Goal: Task Accomplishment & Management: Use online tool/utility

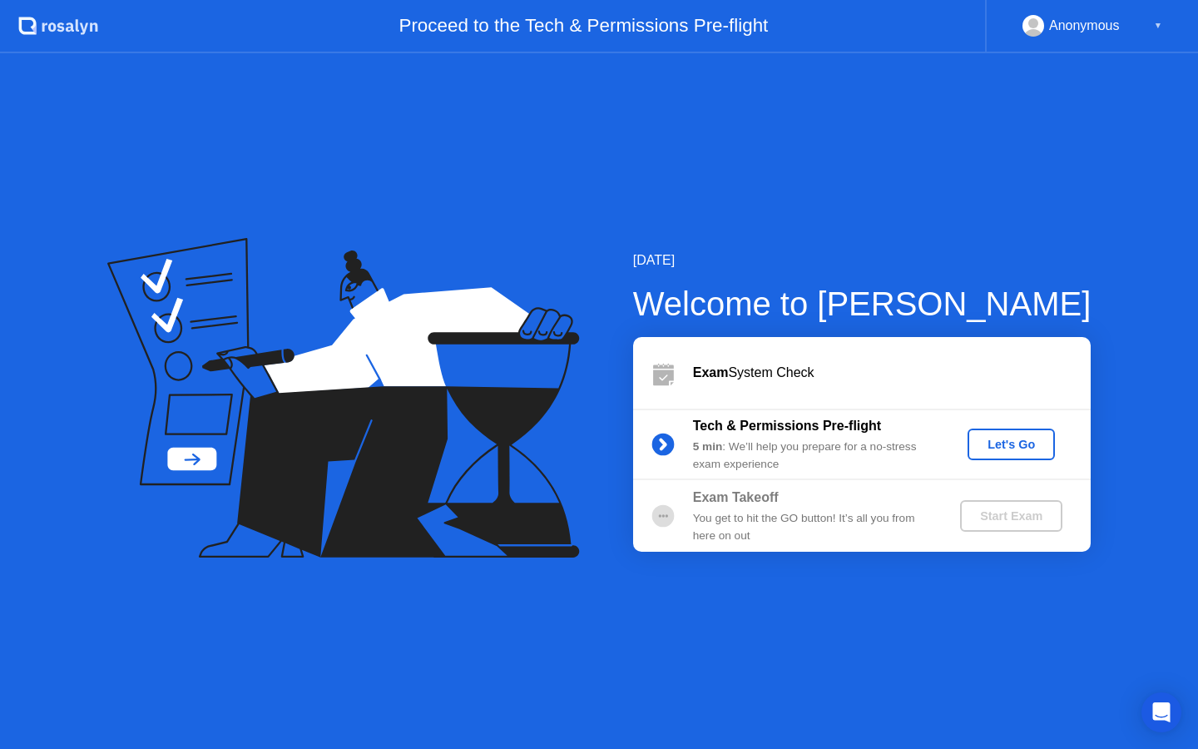
click at [1012, 455] on button "Let's Go" at bounding box center [1011, 445] width 87 height 32
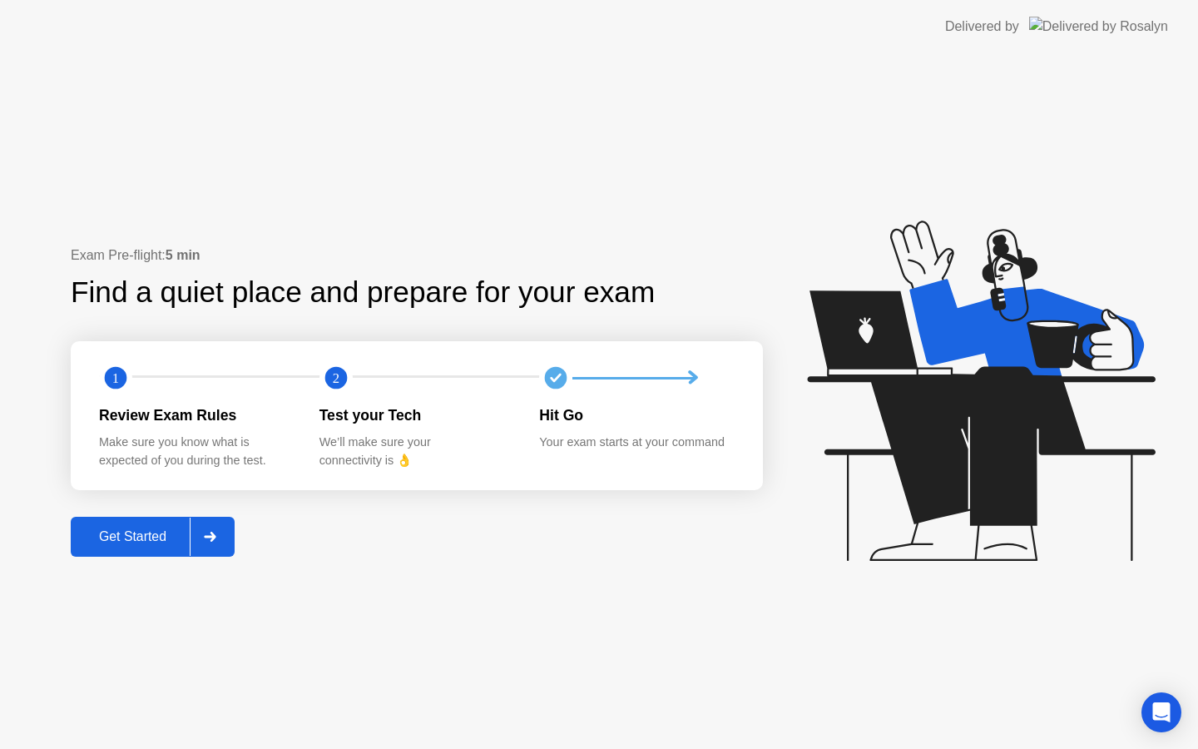
click at [153, 537] on div "Get Started" at bounding box center [133, 536] width 114 height 15
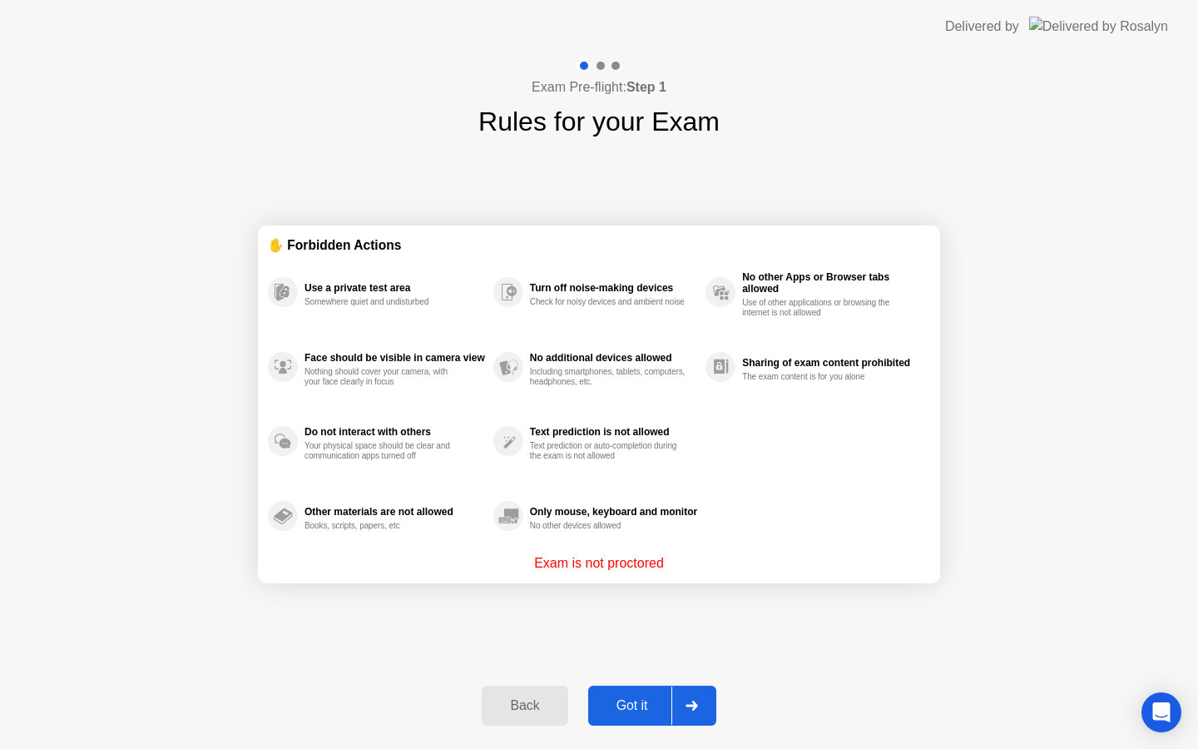
click at [602, 704] on div "Got it" at bounding box center [632, 705] width 78 height 15
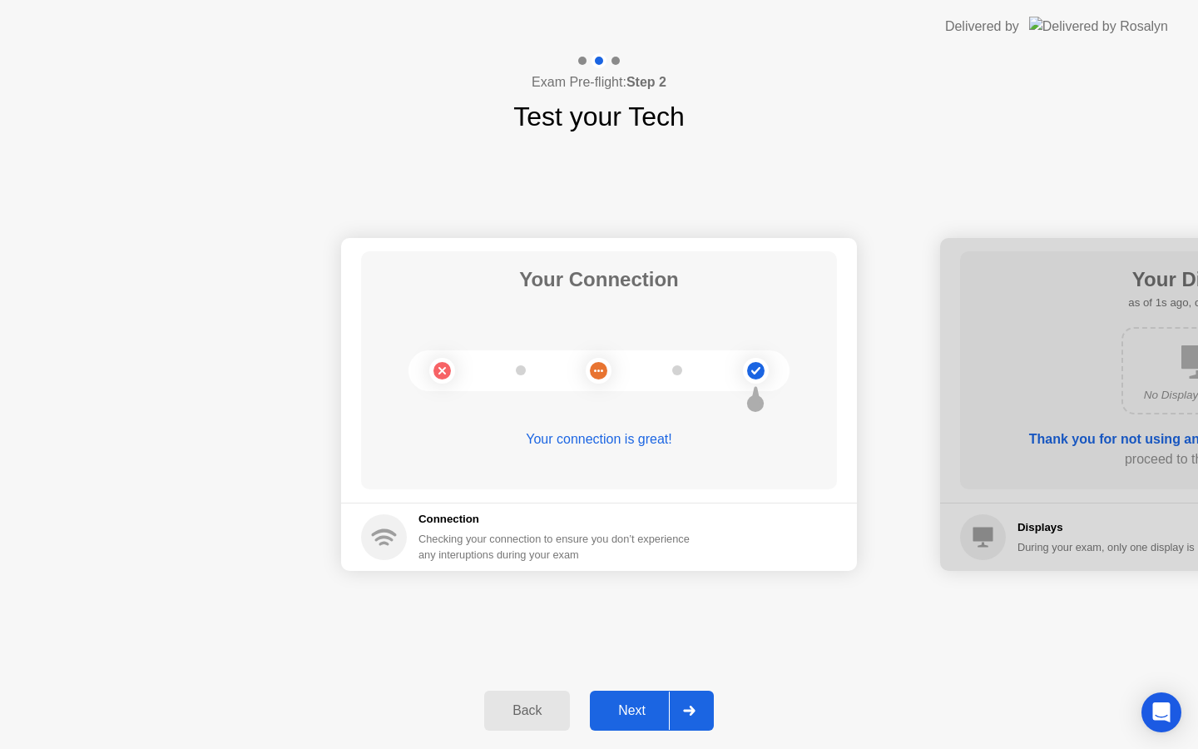
click at [656, 704] on div "Next" at bounding box center [632, 710] width 74 height 15
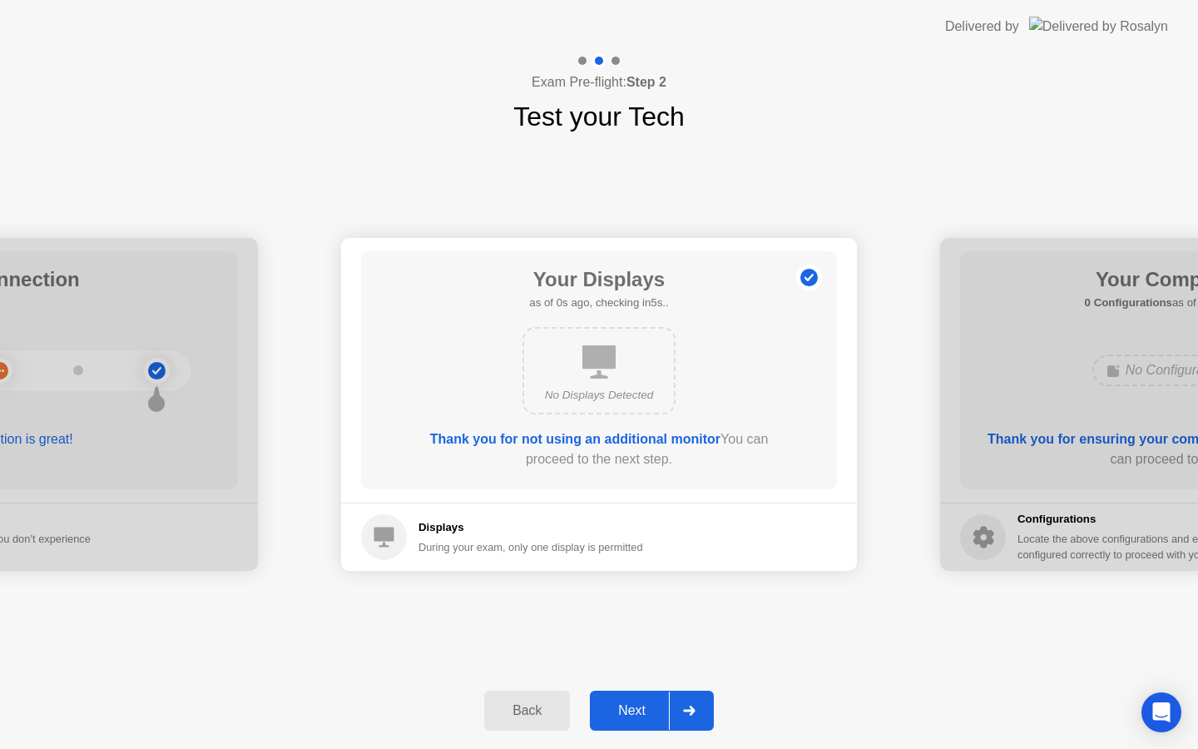
click at [656, 704] on div "Next" at bounding box center [632, 710] width 74 height 15
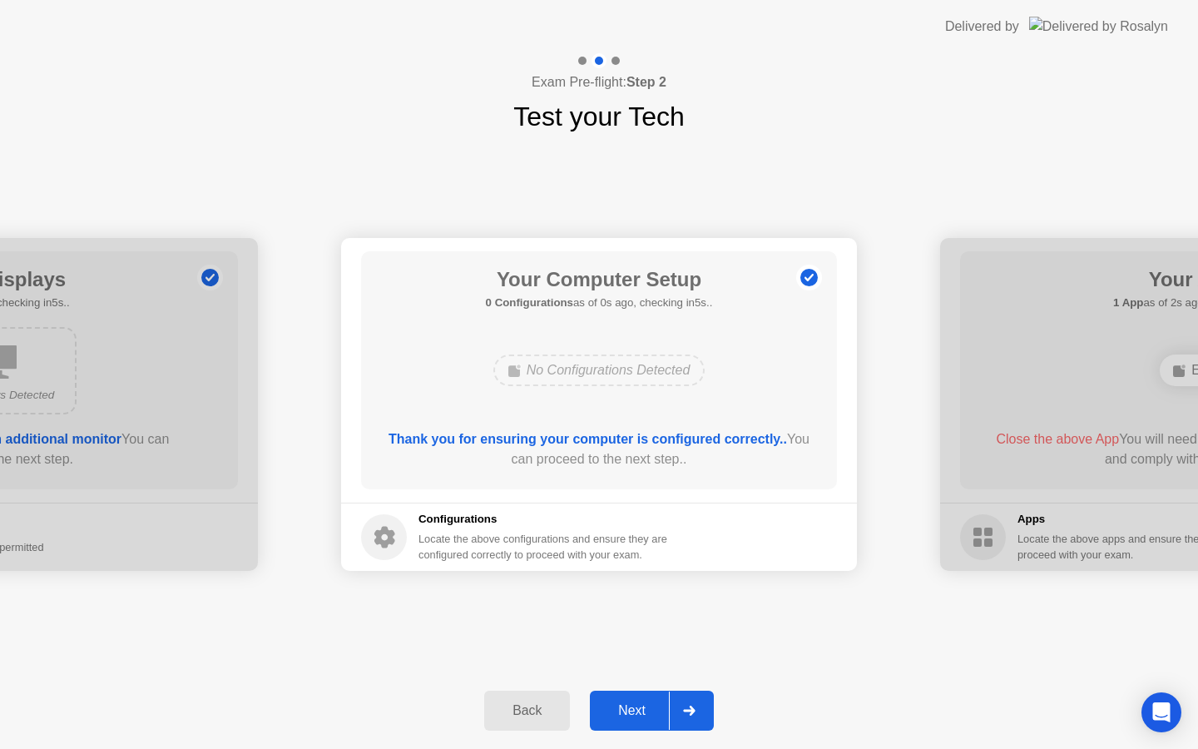
click at [656, 704] on div "Next" at bounding box center [632, 710] width 74 height 15
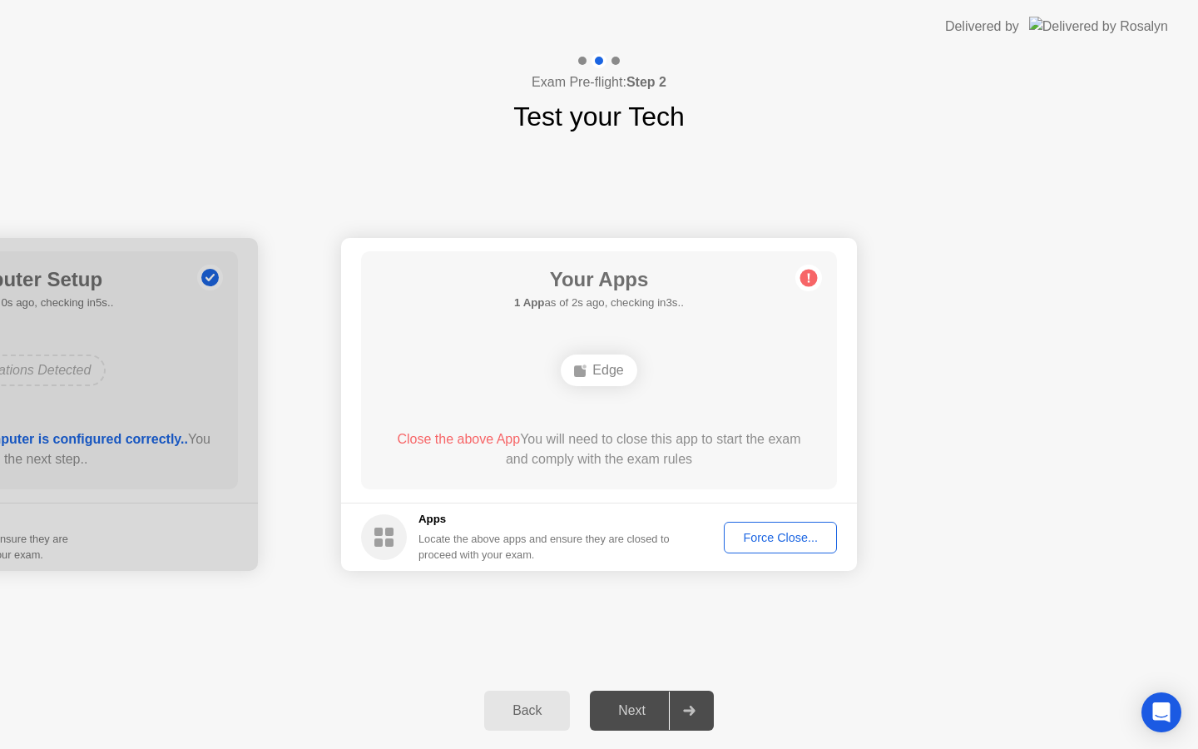
click at [766, 542] on div "Force Close..." at bounding box center [781, 537] width 102 height 13
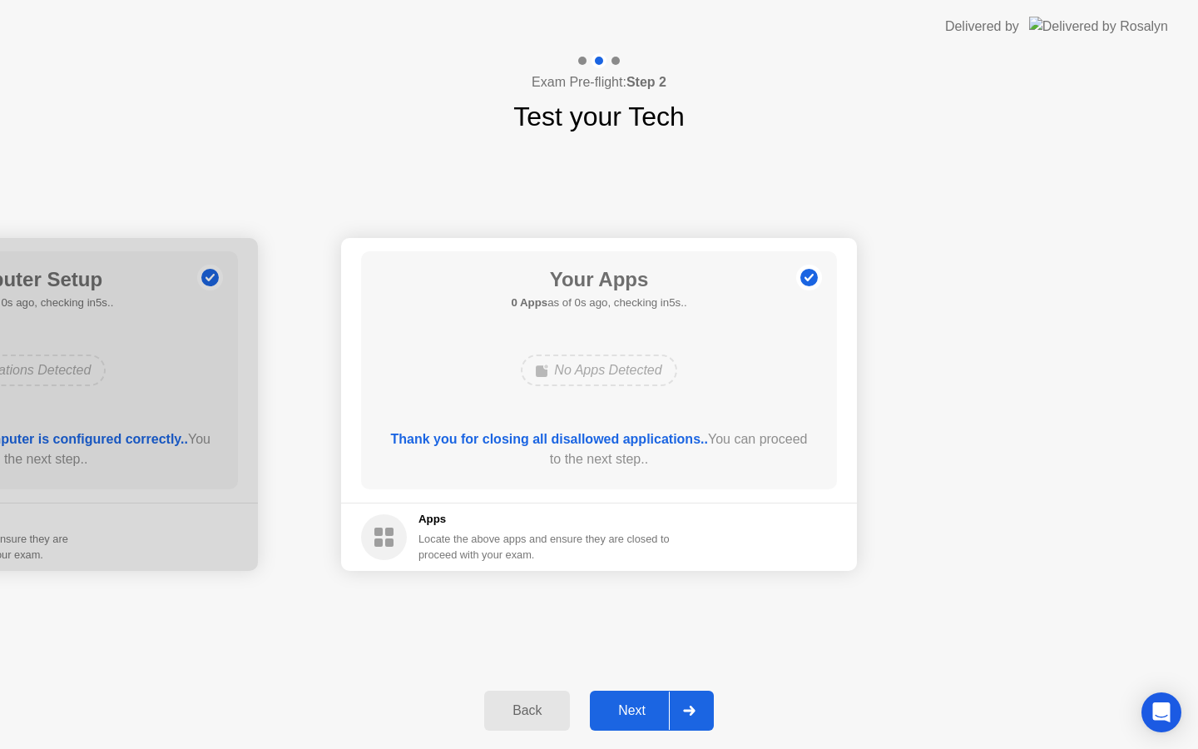
click at [649, 712] on div "Next" at bounding box center [632, 710] width 74 height 15
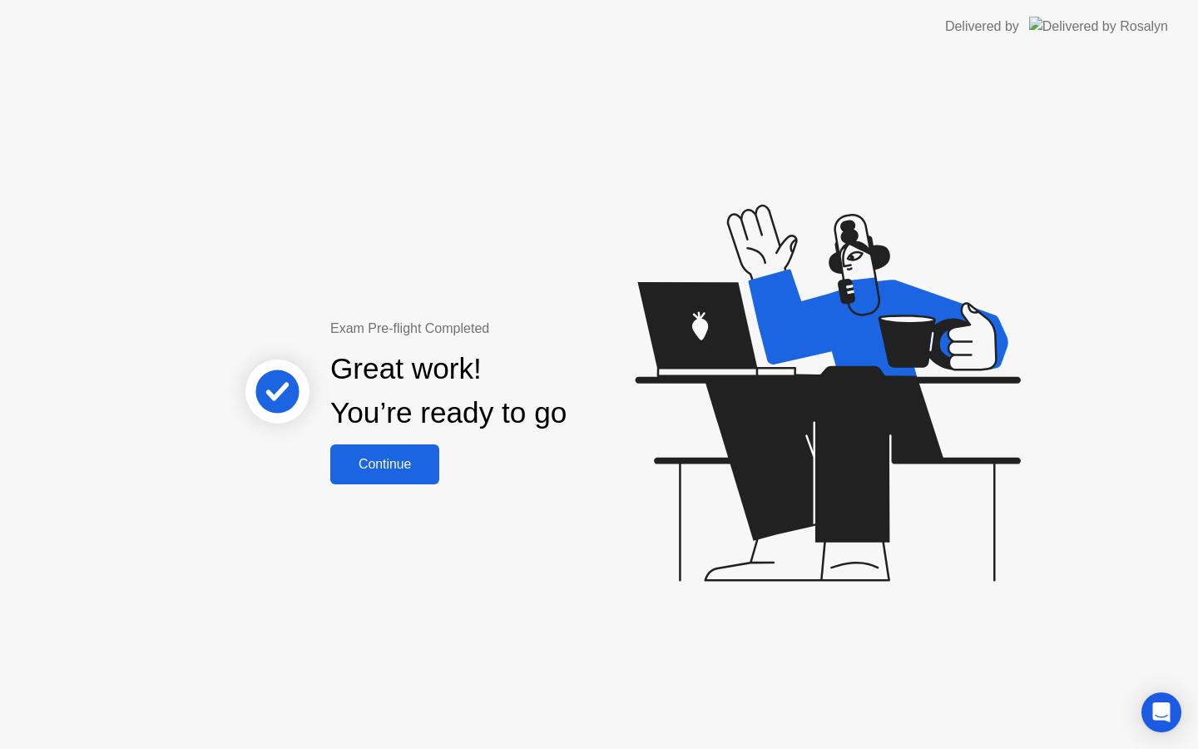
click at [422, 465] on div "Continue" at bounding box center [384, 464] width 99 height 15
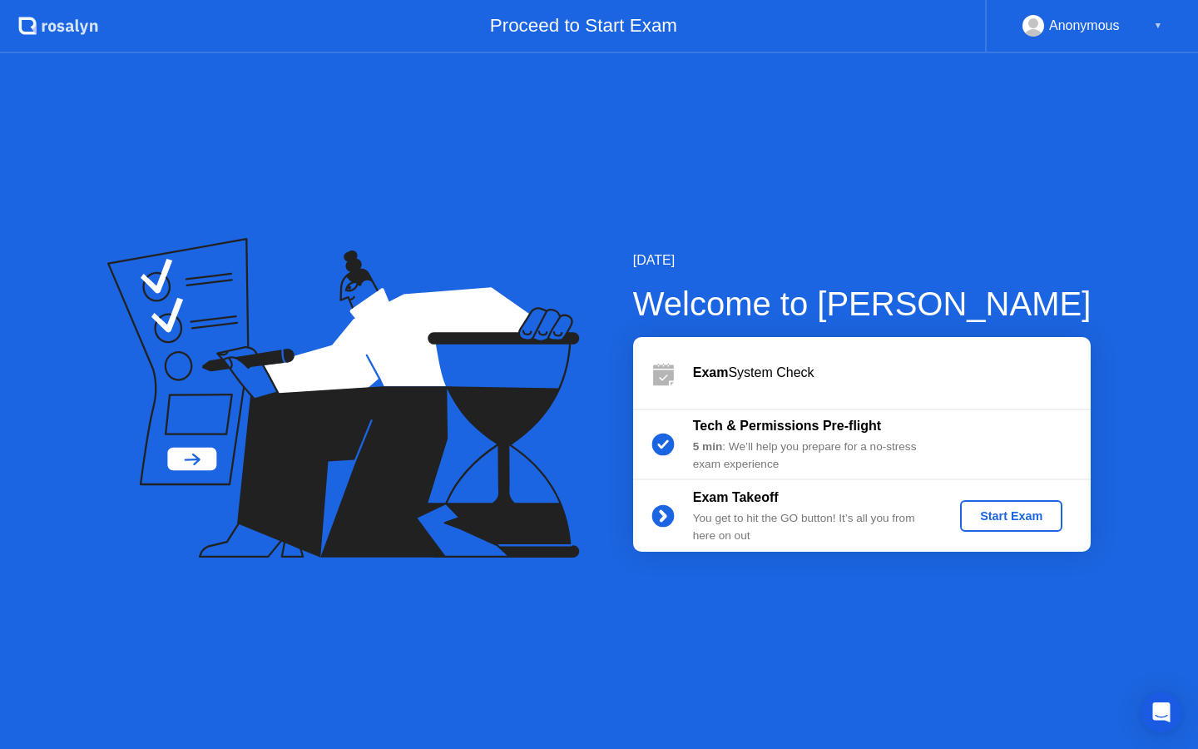
click at [1021, 518] on div "Start Exam" at bounding box center [1011, 515] width 89 height 13
